Goal: Information Seeking & Learning: Learn about a topic

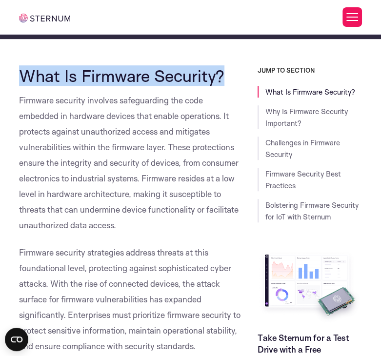
drag, startPoint x: 232, startPoint y: 79, endPoint x: 19, endPoint y: 80, distance: 213.0
click at [19, 80] on h2 "What Is Firmware Security?" at bounding box center [131, 75] width 224 height 19
copy span "What Is Firmware Security?"
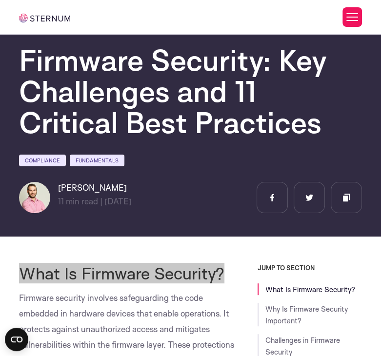
scroll to position [44, 0]
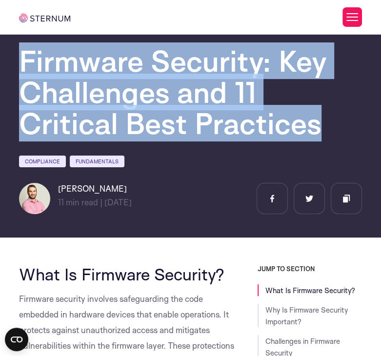
drag, startPoint x: 21, startPoint y: 66, endPoint x: 238, endPoint y: 124, distance: 224.2
click at [238, 124] on h1 "Firmware Security: Key Challenges and 11 Critical Best Practices" at bounding box center [190, 92] width 343 height 94
copy h1 "Firmware Security: Key Challenges and 11 Critical Best Practices"
drag, startPoint x: 100, startPoint y: 188, endPoint x: 58, endPoint y: 183, distance: 42.6
click at [58, 183] on h6 "[PERSON_NAME]" at bounding box center [95, 189] width 74 height 12
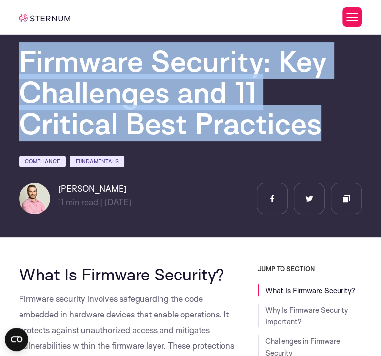
copy h6 "[PERSON_NAME]"
